Goal: Information Seeking & Learning: Learn about a topic

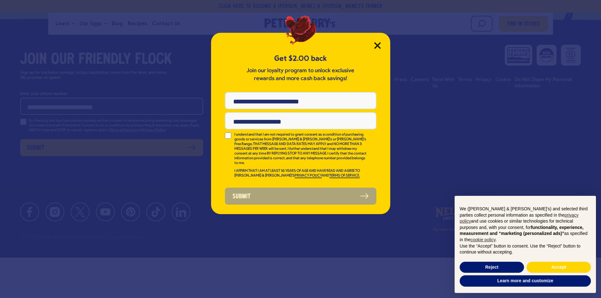
click at [380, 45] on icon "Close Modal" at bounding box center [377, 45] width 7 height 7
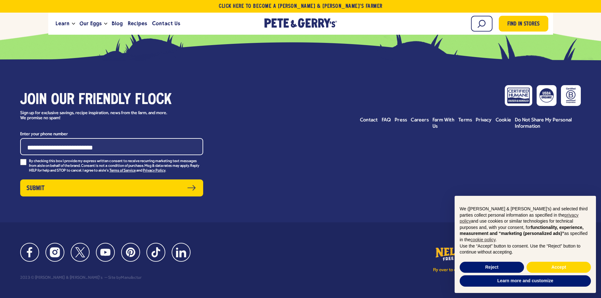
scroll to position [2902, 0]
click at [420, 123] on span "Careers" at bounding box center [420, 120] width 18 height 5
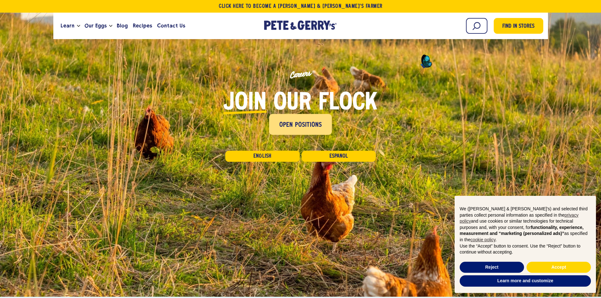
click at [294, 122] on span "Open Positions" at bounding box center [300, 125] width 43 height 10
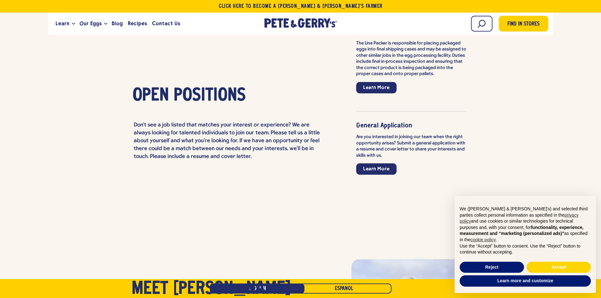
scroll to position [1507, 0]
click at [366, 164] on link "Learn More" at bounding box center [376, 169] width 40 height 11
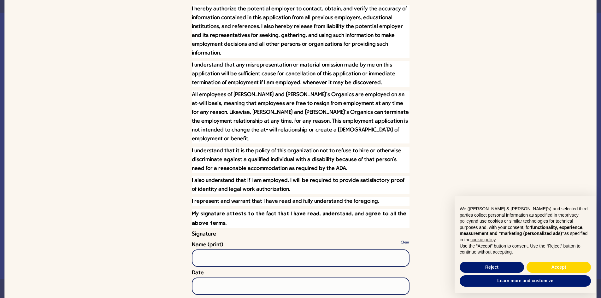
scroll to position [1653, 0]
